Goal: Transaction & Acquisition: Purchase product/service

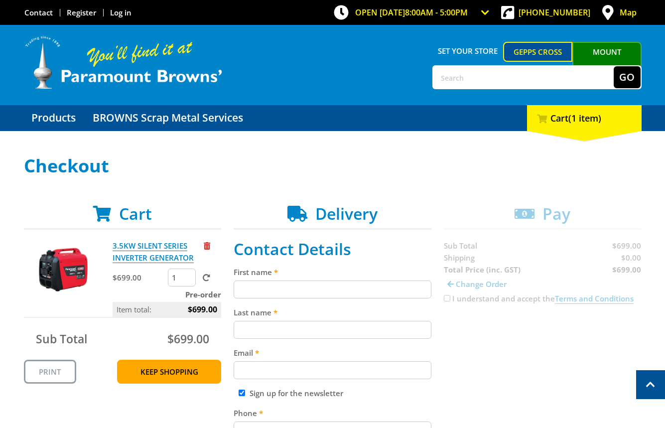
scroll to position [235, 0]
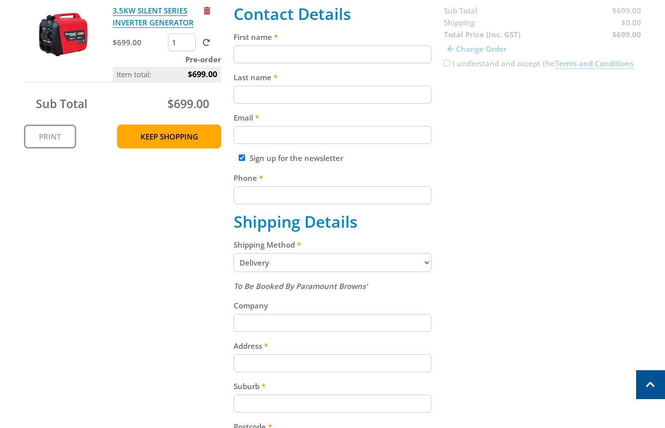
click at [312, 56] on input "First name" at bounding box center [333, 54] width 198 height 18
click at [363, 58] on input "First name" at bounding box center [333, 54] width 198 height 18
paste input "[PERSON_NAME]"
type input "[PERSON_NAME]"
click at [329, 101] on input "Last name" at bounding box center [333, 95] width 198 height 18
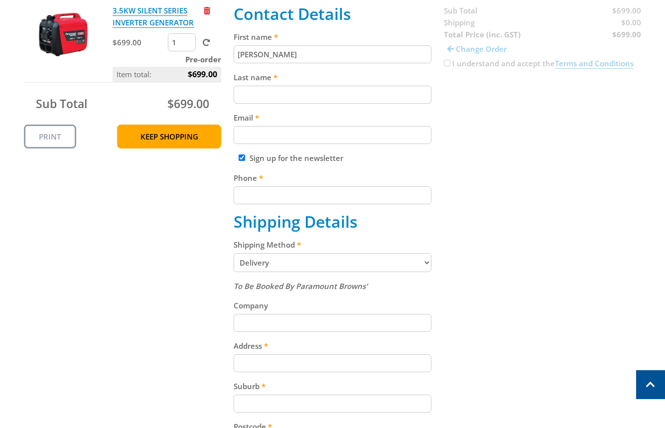
paste input "[PERSON_NAME]"
type input "[PERSON_NAME]"
click at [266, 135] on input "Email" at bounding box center [333, 135] width 198 height 18
click at [384, 139] on input "Email" at bounding box center [333, 135] width 198 height 18
paste input "[EMAIL_ADDRESS][DOMAIN_NAME]"
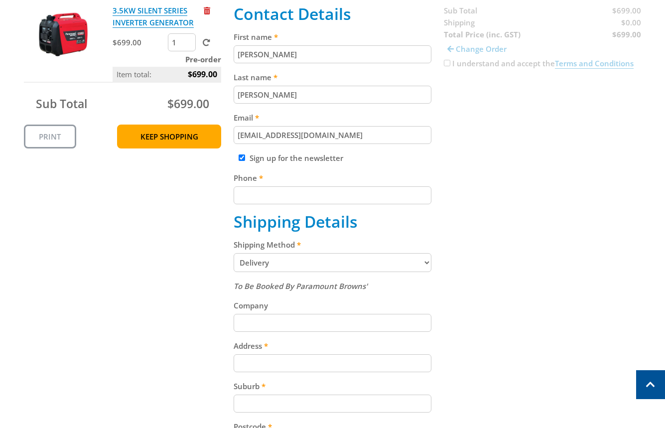
type input "[EMAIL_ADDRESS][DOMAIN_NAME]"
click at [492, 144] on div "Cart 3.5KW SILENT SERIES INVERTER GENERATOR $699.00 1 Pre-order Item total: $69…" at bounding box center [332, 314] width 617 height 691
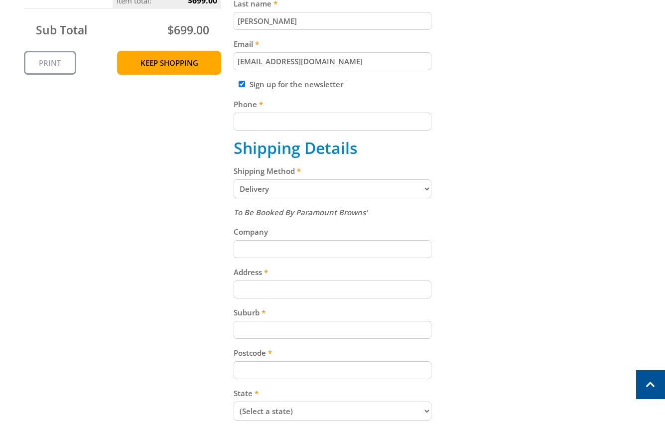
scroll to position [314, 0]
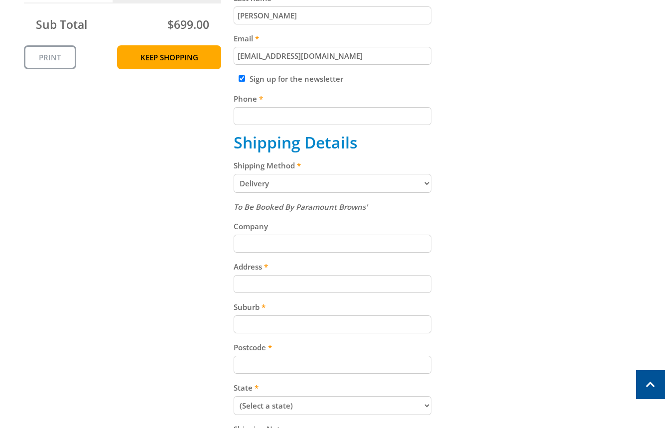
click at [299, 116] on input "Phone" at bounding box center [333, 116] width 198 height 18
paste input "[PHONE_NUMBER]"
click at [257, 114] on input "[PHONE_NUMBER]" at bounding box center [333, 116] width 198 height 18
type input "[PHONE_NUMBER]"
click at [495, 169] on div "Cart 3.5KW SILENT SERIES INVERTER GENERATOR $699.00 1 Pre-order Item total: $69…" at bounding box center [332, 235] width 617 height 691
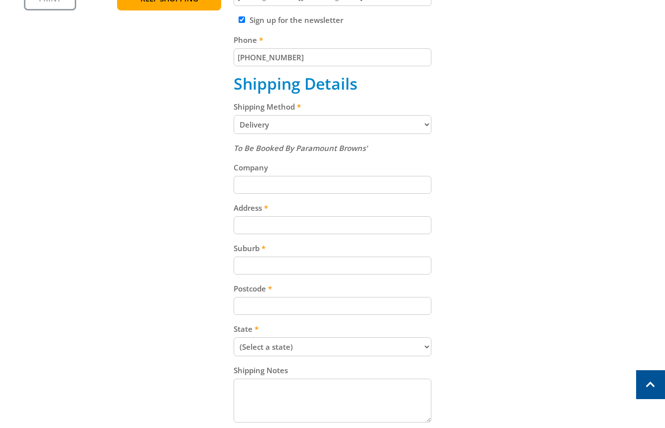
scroll to position [375, 0]
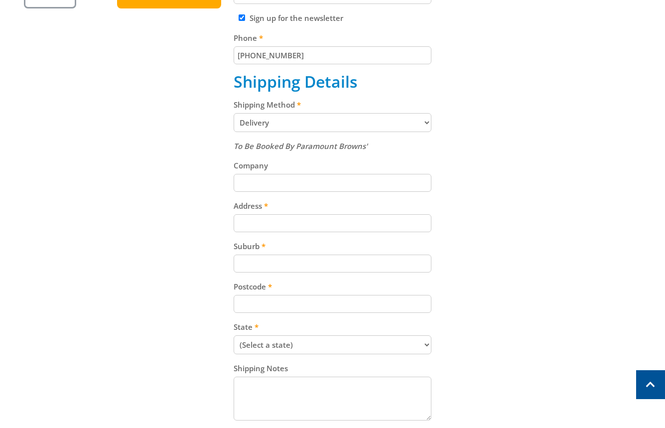
click at [391, 129] on select "Pickup from Gepps Cross Delivery" at bounding box center [333, 122] width 198 height 19
select select "Pickup"
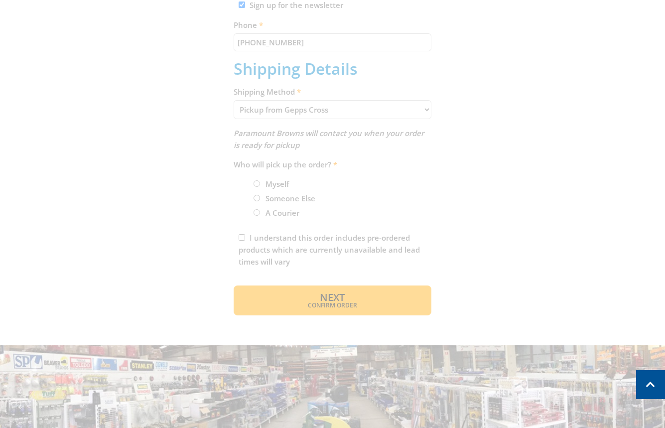
scroll to position [391, 0]
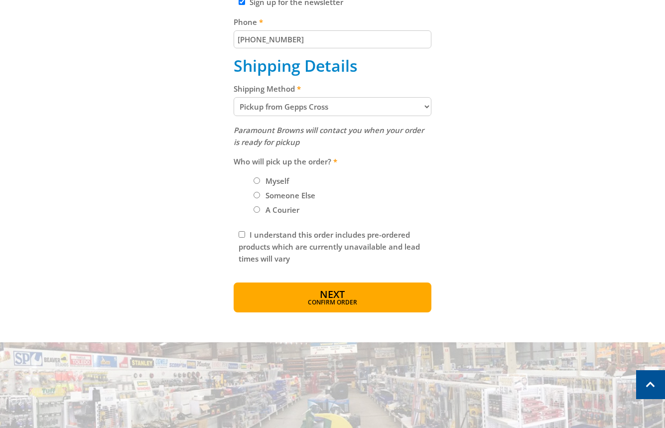
click at [259, 178] on li "Myself" at bounding box center [342, 181] width 178 height 12
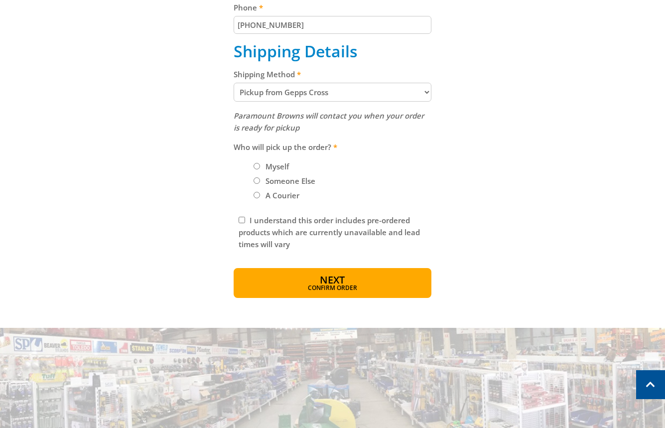
scroll to position [407, 0]
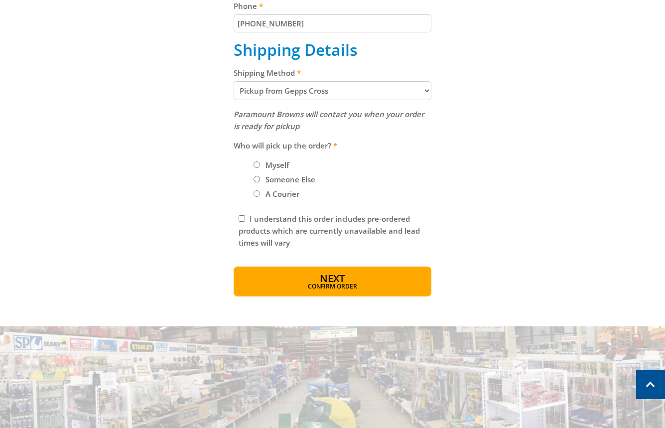
click at [259, 161] on input "Myself" at bounding box center [256, 164] width 6 height 6
radio input "true"
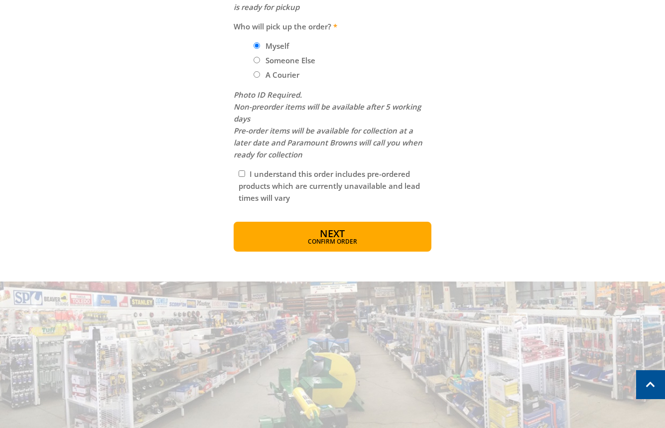
scroll to position [530, 0]
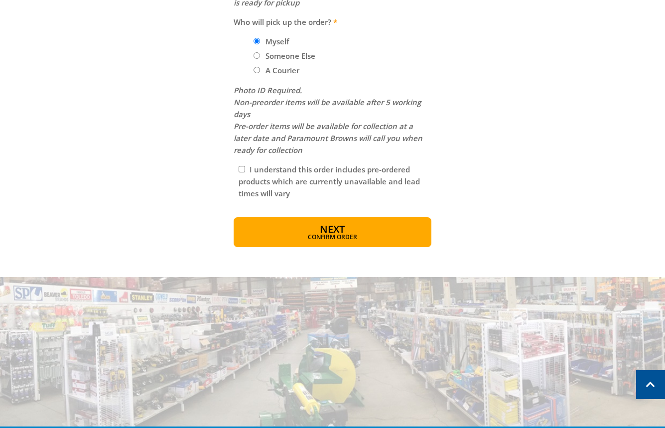
click at [240, 171] on input "I understand this order includes pre-ordered products which are currently unava…" at bounding box center [241, 169] width 6 height 6
checkbox input "true"
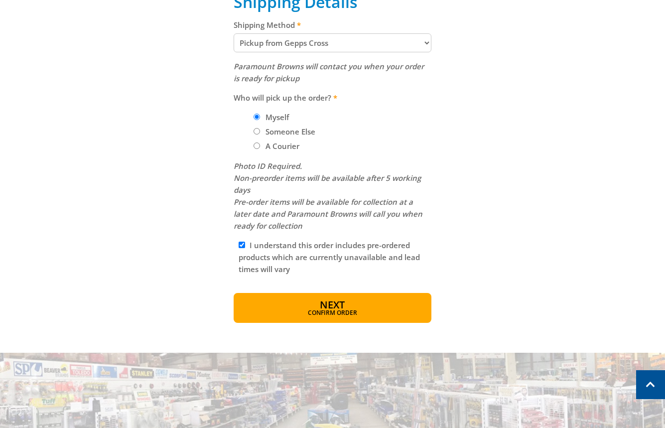
scroll to position [468, 0]
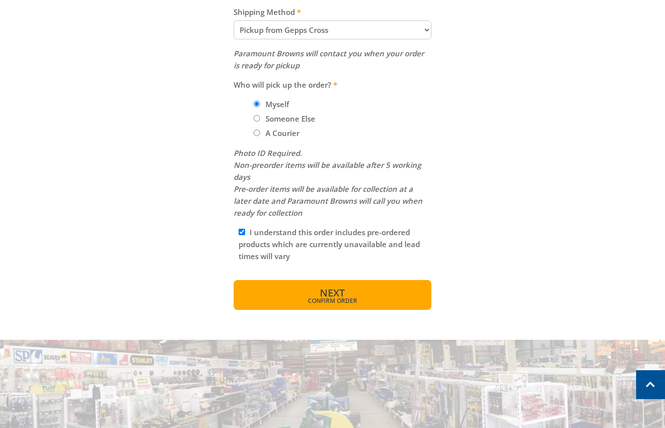
click at [348, 298] on span "Confirm order" at bounding box center [332, 301] width 155 height 6
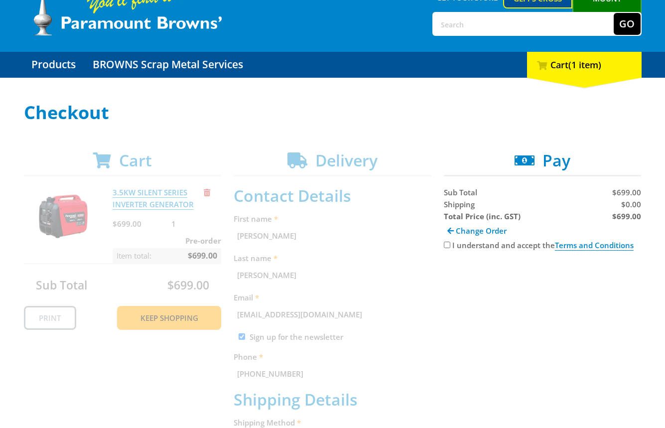
scroll to position [66, 0]
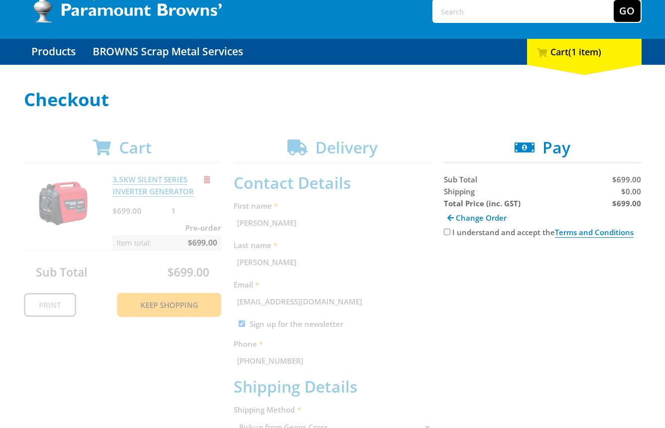
click at [447, 235] on input "I understand and accept the Terms and Conditions" at bounding box center [447, 232] width 6 height 6
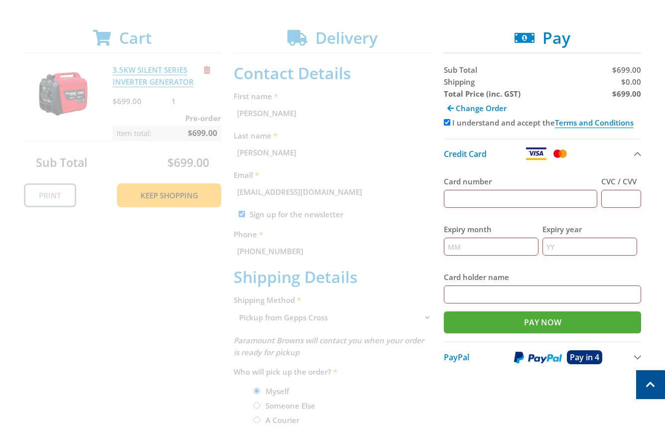
scroll to position [170, 0]
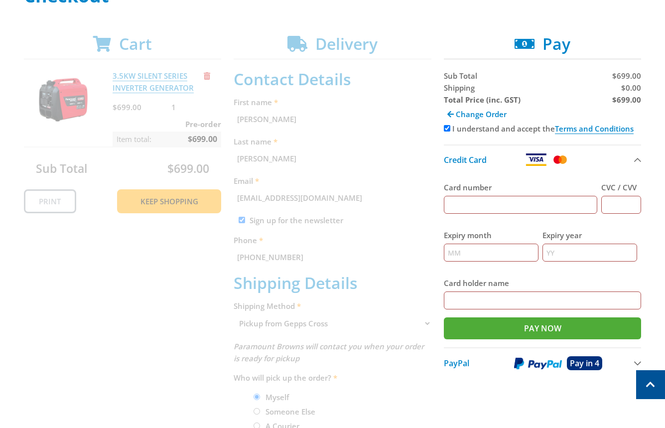
click at [443, 127] on div "Cart 3.5KW SILENT SERIES INVERTER GENERATOR $699.00 1 Pre-order Item total: $69…" at bounding box center [332, 318] width 617 height 568
click at [445, 126] on input "I understand and accept the Terms and Conditions" at bounding box center [447, 128] width 6 height 6
checkbox input "false"
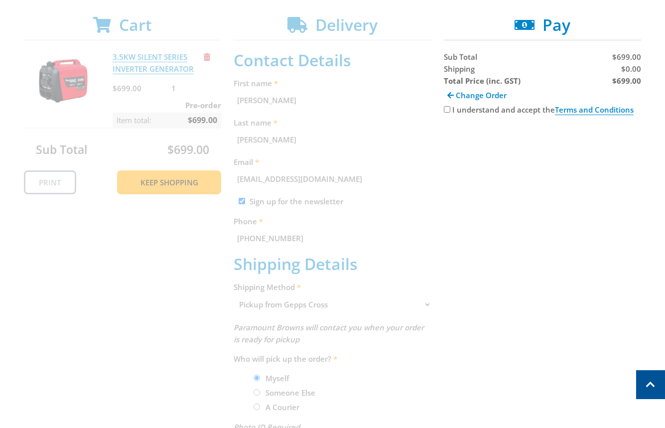
scroll to position [0, 0]
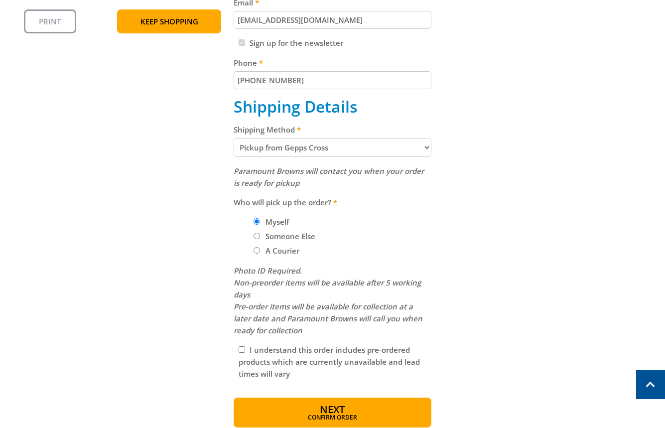
scroll to position [352, 0]
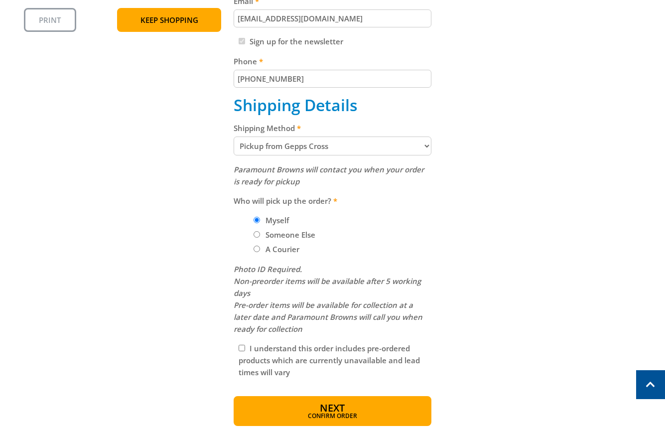
click at [349, 145] on select "Pickup from Gepps Cross Delivery" at bounding box center [333, 145] width 198 height 19
select select "Delivery"
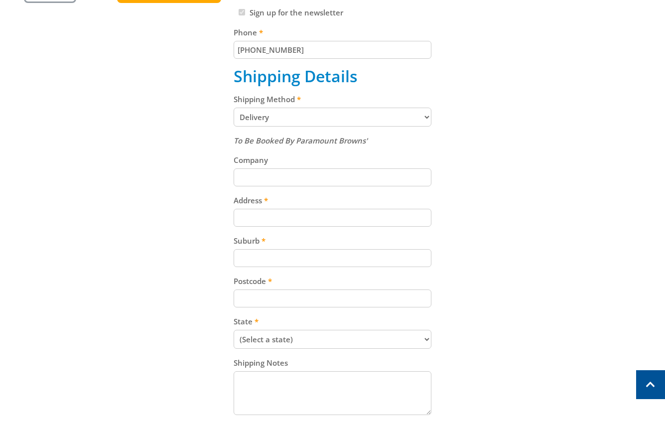
click at [326, 183] on input "Company" at bounding box center [333, 177] width 198 height 18
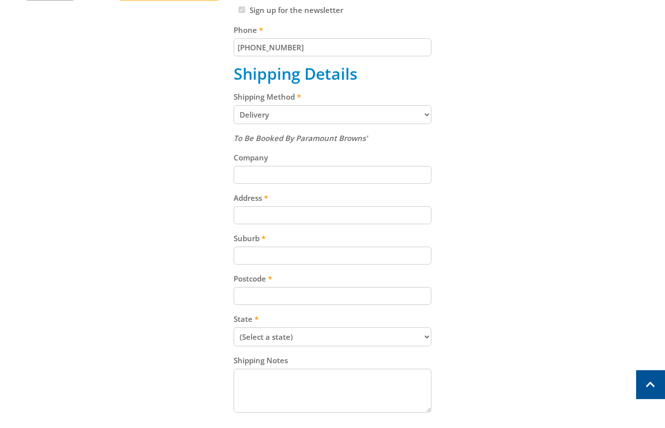
scroll to position [392, 0]
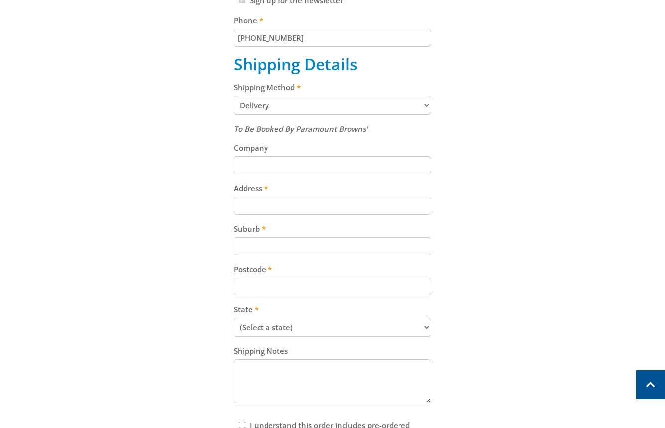
click at [321, 209] on input "Address" at bounding box center [333, 206] width 198 height 18
click at [315, 203] on input "Address" at bounding box center [333, 206] width 198 height 18
paste input "[STREET_ADDRESS]"
type input "[STREET_ADDRESS]"
click at [273, 266] on label "Postcode" at bounding box center [333, 269] width 198 height 12
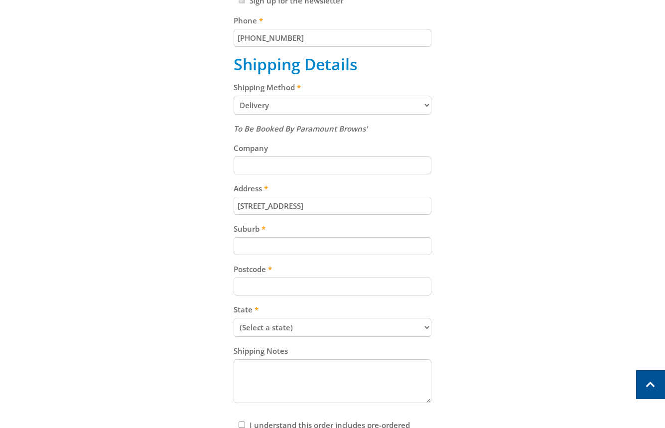
click at [273, 277] on input "Postcode" at bounding box center [333, 286] width 198 height 18
click at [274, 243] on input "Suburb" at bounding box center [333, 246] width 198 height 18
click at [309, 246] on input "Suburb" at bounding box center [333, 246] width 198 height 18
paste input "Gepps Cross"
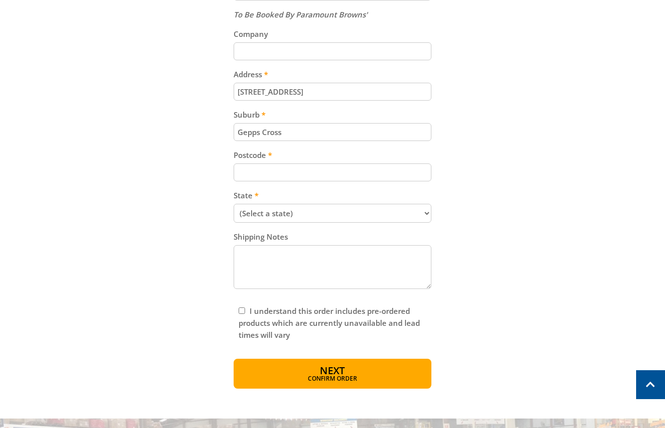
scroll to position [509, 0]
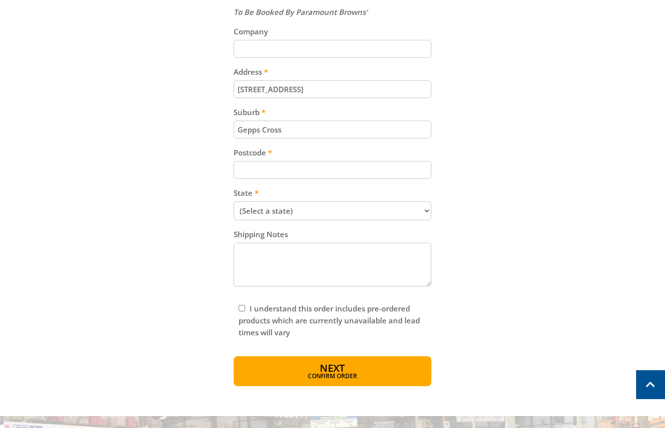
type input "Gepps Cross"
click at [305, 160] on div "Postcode" at bounding box center [333, 162] width 198 height 32
paste input "5094"
click at [298, 167] on input "5094" at bounding box center [333, 170] width 198 height 18
type input "5094"
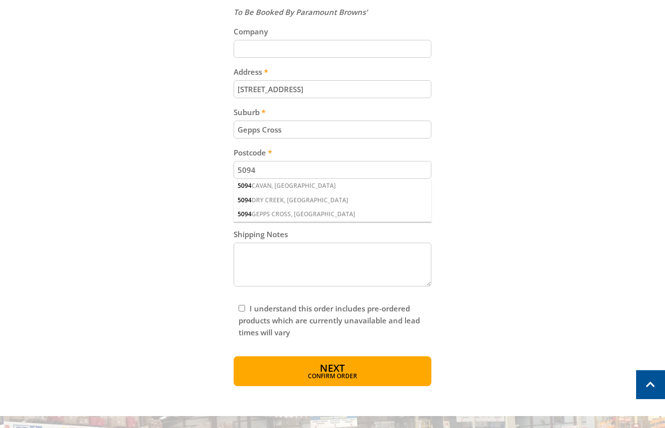
click at [290, 208] on div "5094 GEPPS CROSS, [GEOGRAPHIC_DATA]" at bounding box center [333, 214] width 198 height 14
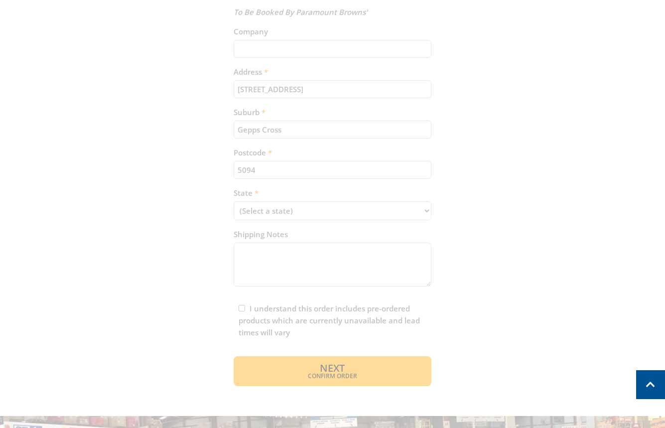
click at [302, 167] on div "Cart 3.5KW SILENT SERIES INVERTER GENERATOR $699.00 1 Pre-order Item total: $69…" at bounding box center [332, 40] width 617 height 691
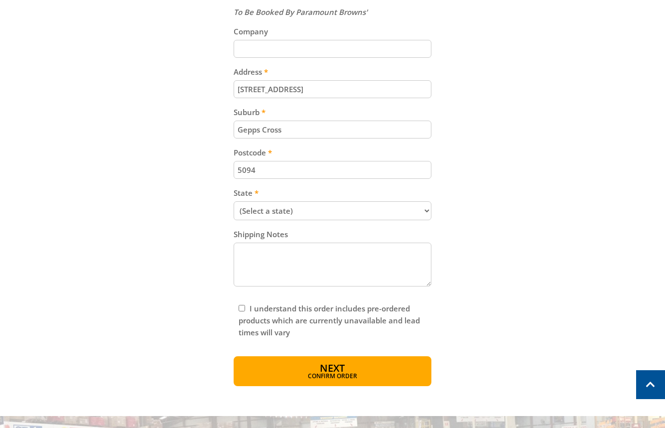
click at [303, 207] on select "(Select a state) [GEOGRAPHIC_DATA] [GEOGRAPHIC_DATA] [GEOGRAPHIC_DATA] [GEOGRAP…" at bounding box center [333, 210] width 198 height 19
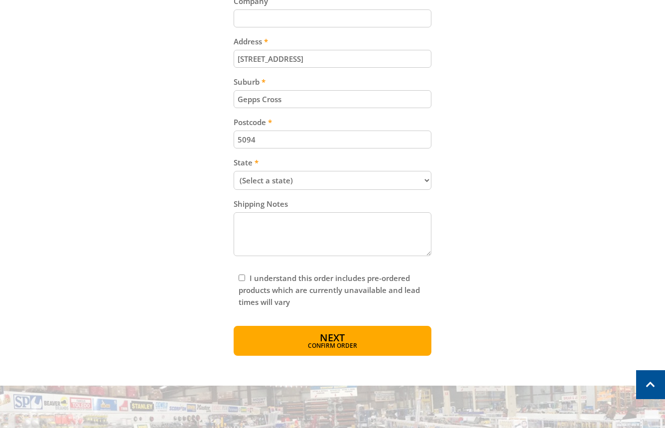
scroll to position [587, 0]
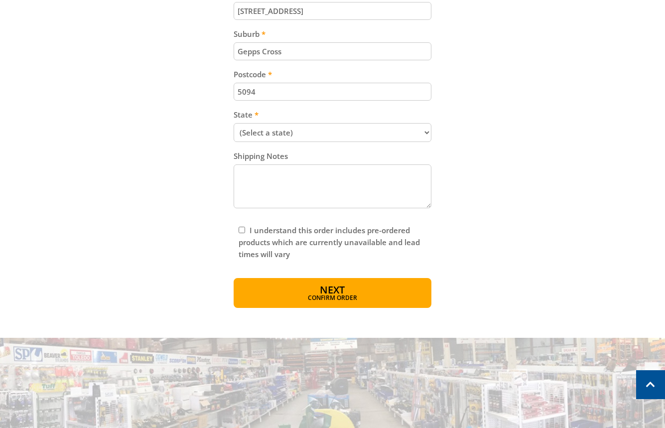
click at [296, 134] on select "(Select a state) [GEOGRAPHIC_DATA] [GEOGRAPHIC_DATA] [GEOGRAPHIC_DATA] [GEOGRAP…" at bounding box center [333, 132] width 198 height 19
select select "SA"
click at [234, 123] on select "(Select a state) [GEOGRAPHIC_DATA] [GEOGRAPHIC_DATA] [GEOGRAPHIC_DATA] [GEOGRAP…" at bounding box center [333, 132] width 198 height 19
click at [327, 296] on span "Confirm order" at bounding box center [332, 299] width 155 height 6
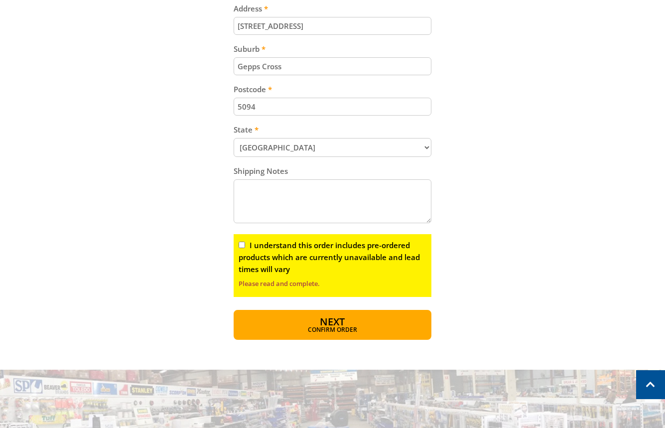
scroll to position [572, 0]
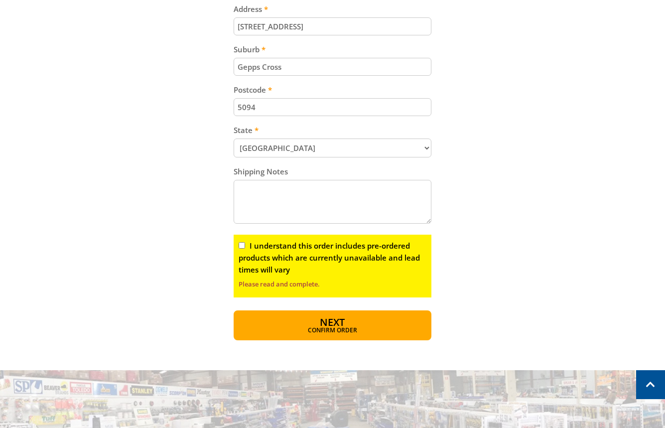
click at [242, 244] on input "I understand this order includes pre-ordered products which are currently unava…" at bounding box center [241, 245] width 6 height 6
checkbox input "true"
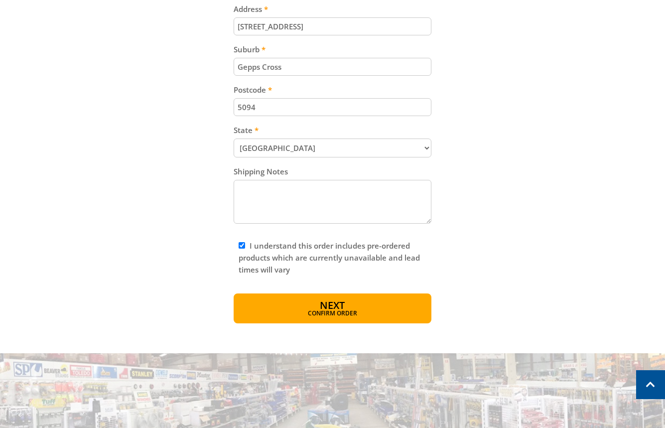
click at [318, 323] on div "OPEN [DATE] 8:00am - 5:00pm Trading Hours Hardware & Machinery Mon 8:00am - 5:0…" at bounding box center [332, 88] width 665 height 1321
click at [325, 314] on span "Confirm order" at bounding box center [332, 314] width 155 height 6
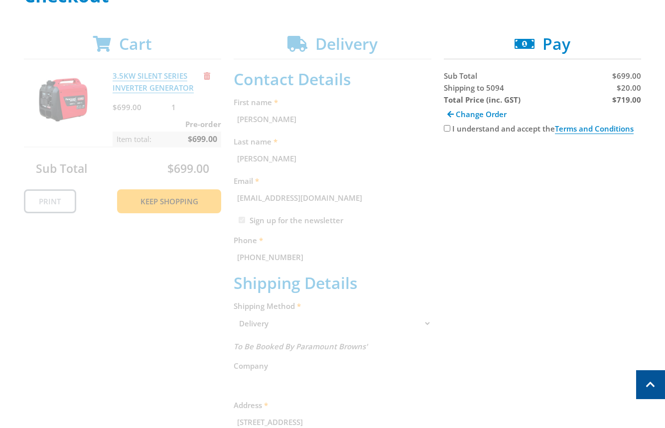
scroll to position [60, 0]
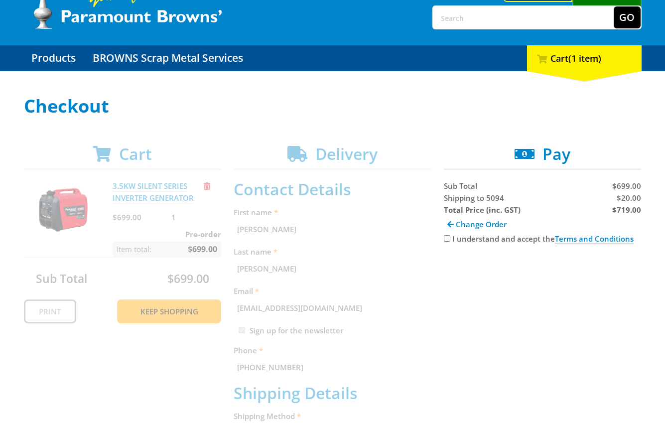
click at [622, 196] on span "$20.00" at bounding box center [628, 198] width 24 height 10
copy span "20.00"
click at [625, 213] on strong "$719.00" at bounding box center [626, 210] width 29 height 10
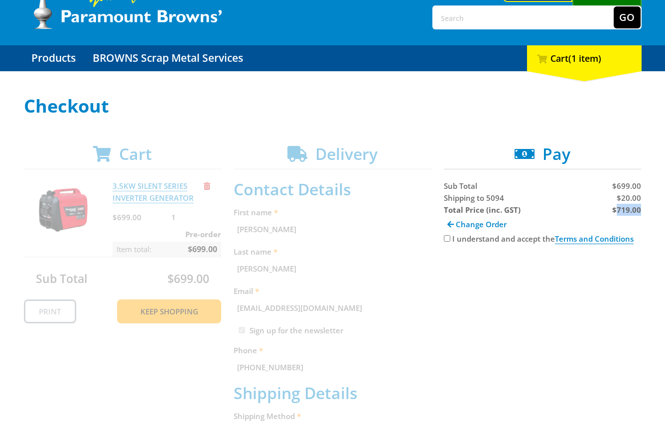
copy strong "719.00"
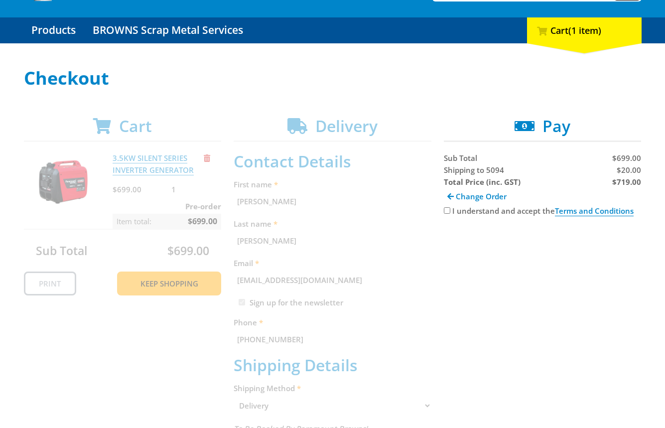
scroll to position [89, 0]
